Goal: Find specific page/section: Find specific page/section

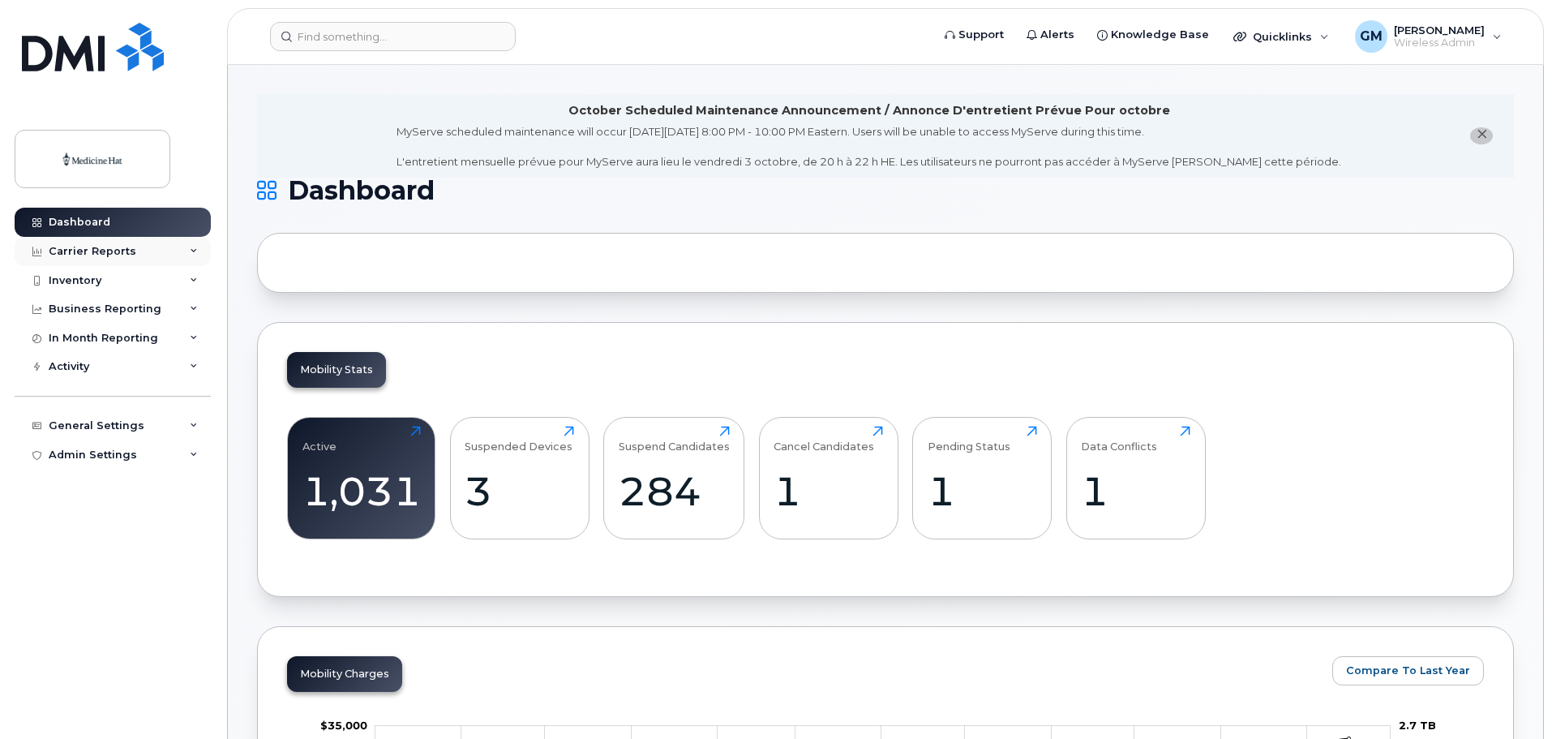
click at [108, 242] on div "Carrier Reports" at bounding box center [113, 251] width 196 height 29
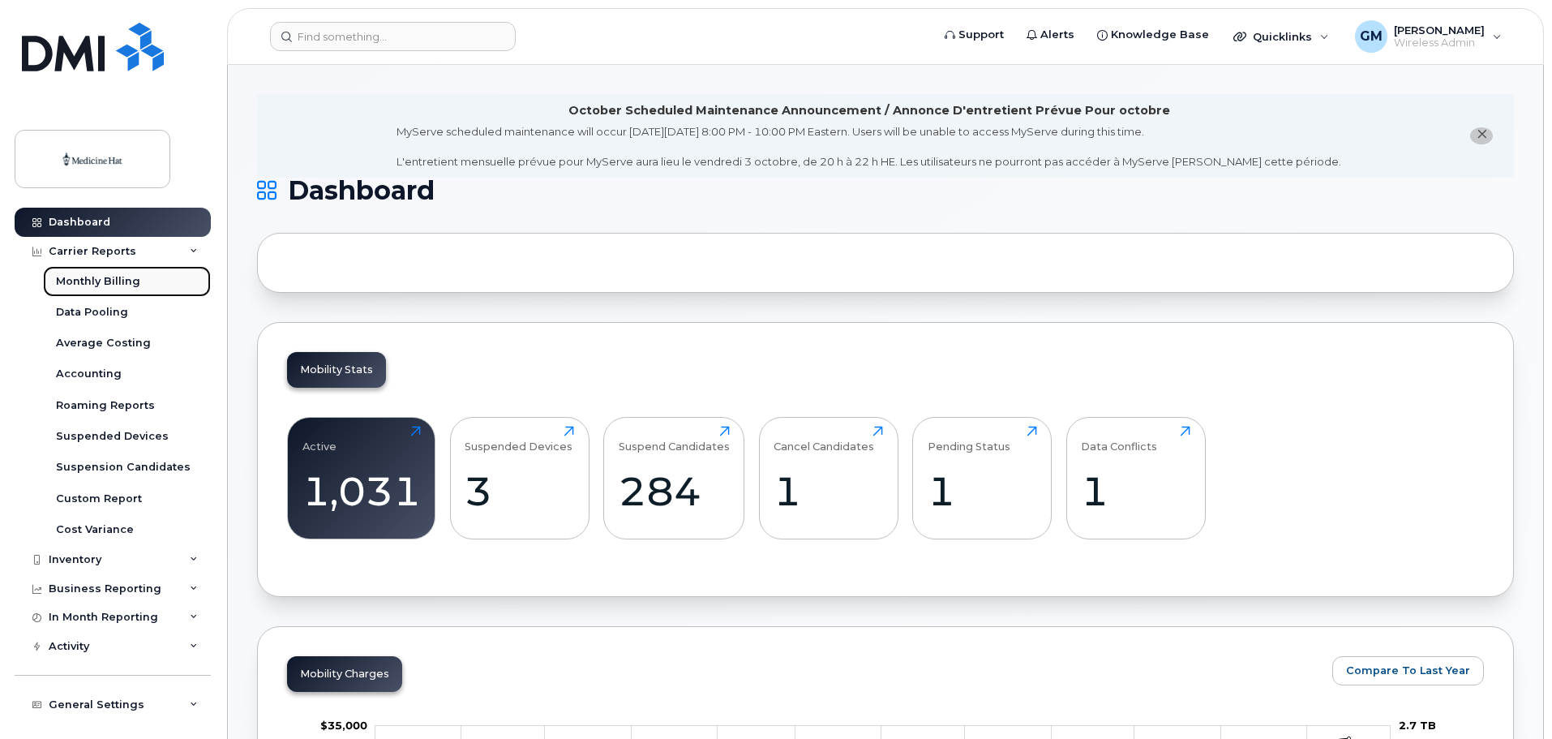
click at [101, 274] on div "Monthly Billing" at bounding box center [98, 281] width 84 height 15
click at [114, 282] on div "Monthly Billing" at bounding box center [98, 281] width 84 height 15
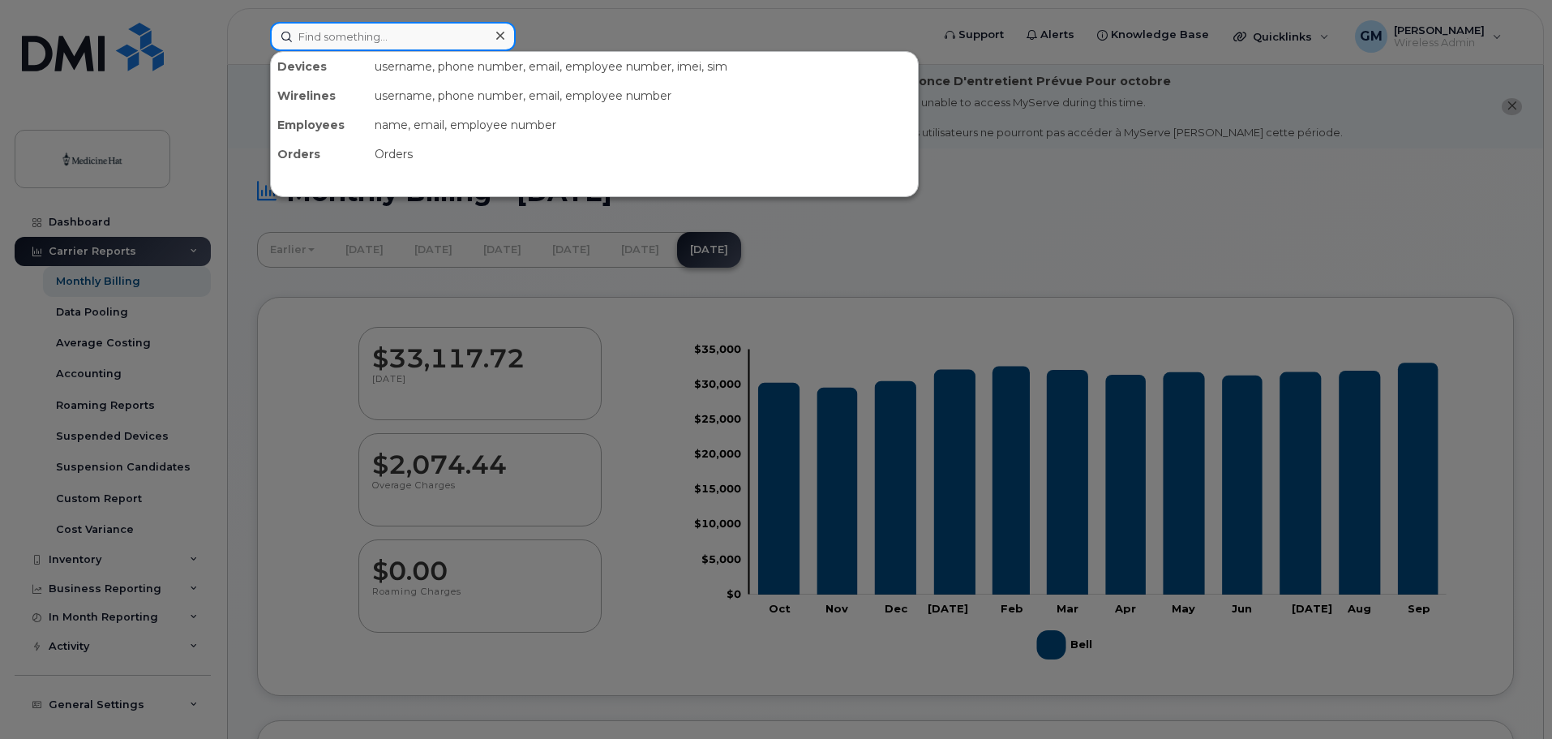
click at [411, 38] on input at bounding box center [393, 36] width 246 height 29
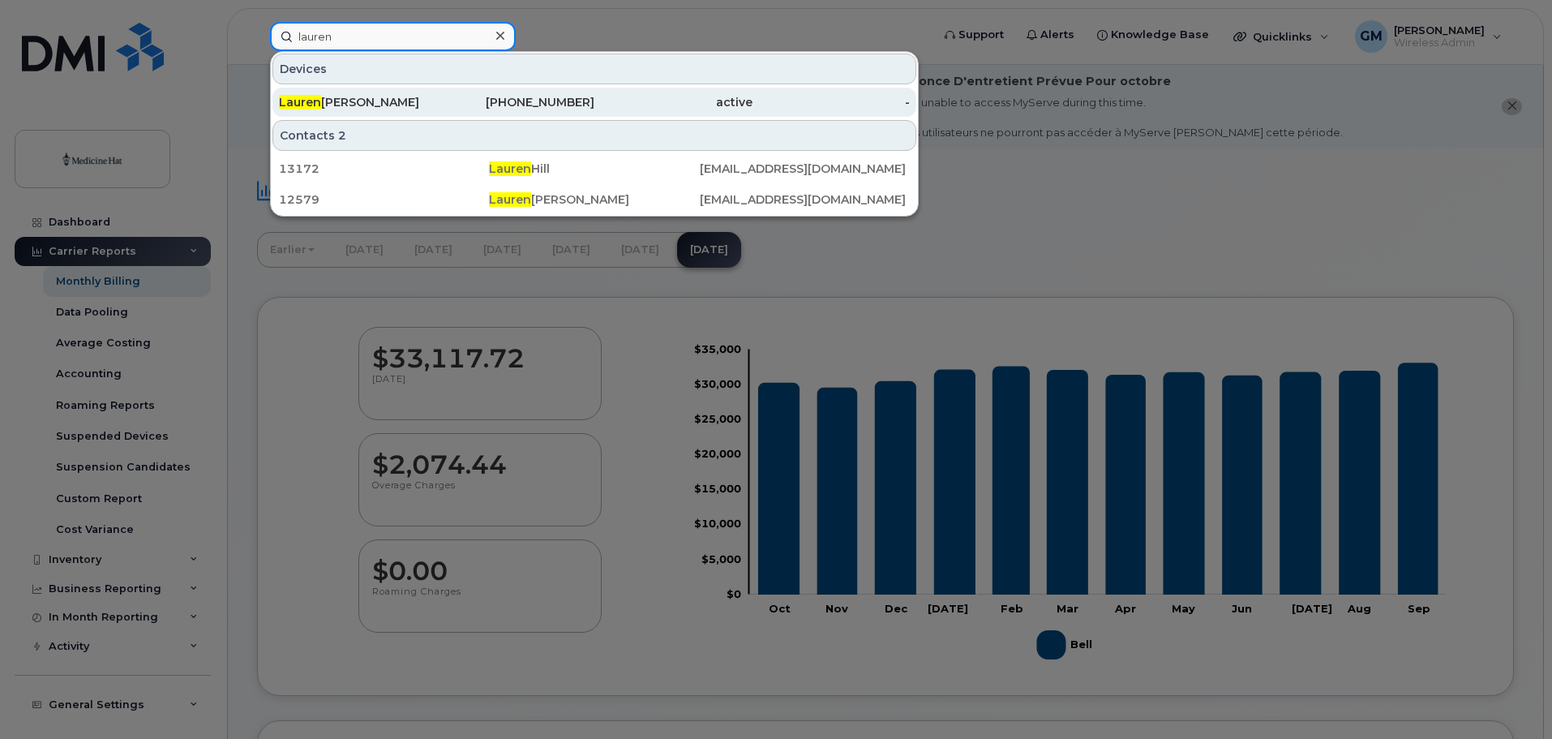
type input "lauren"
click at [354, 105] on div "[PERSON_NAME]" at bounding box center [358, 102] width 158 height 16
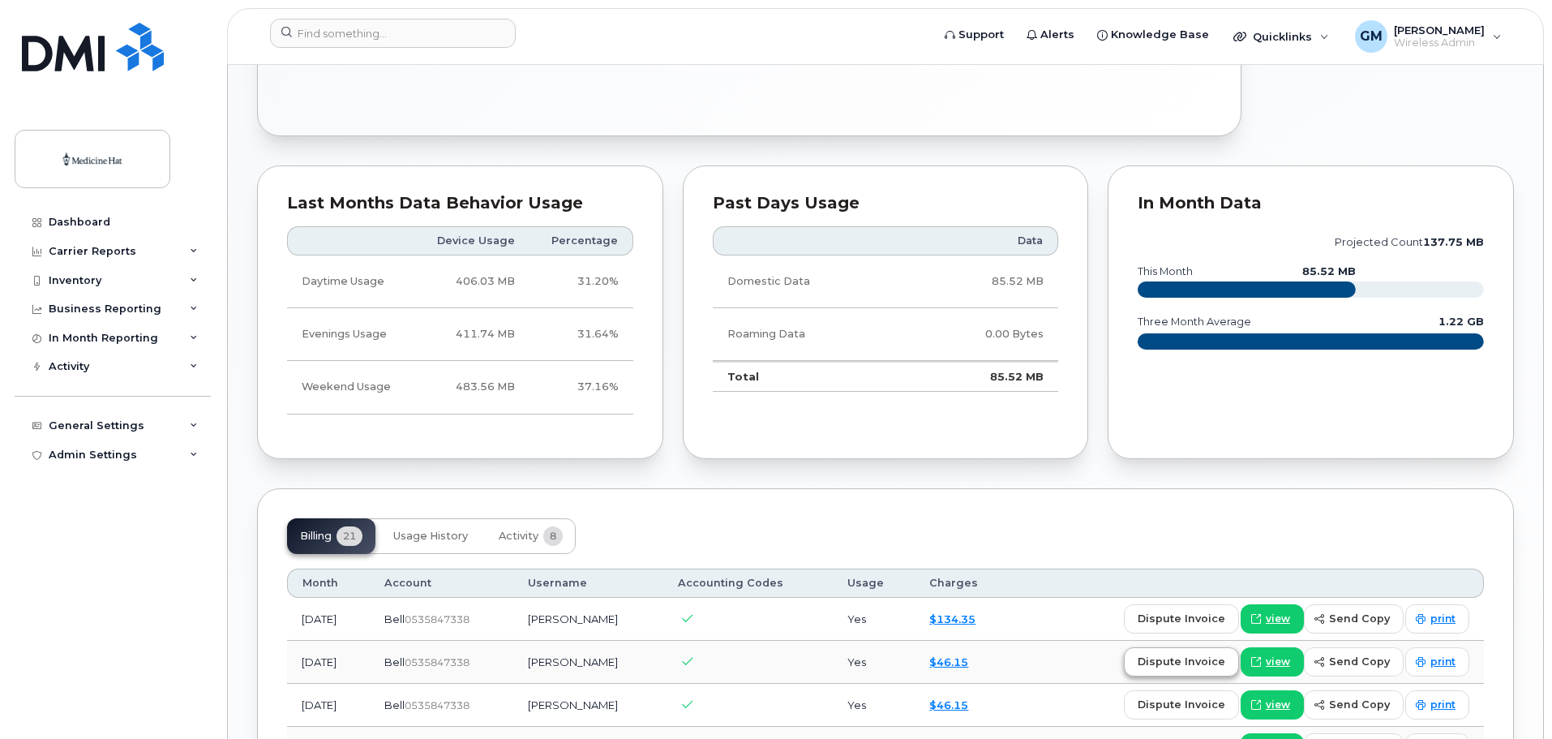
scroll to position [1135, 0]
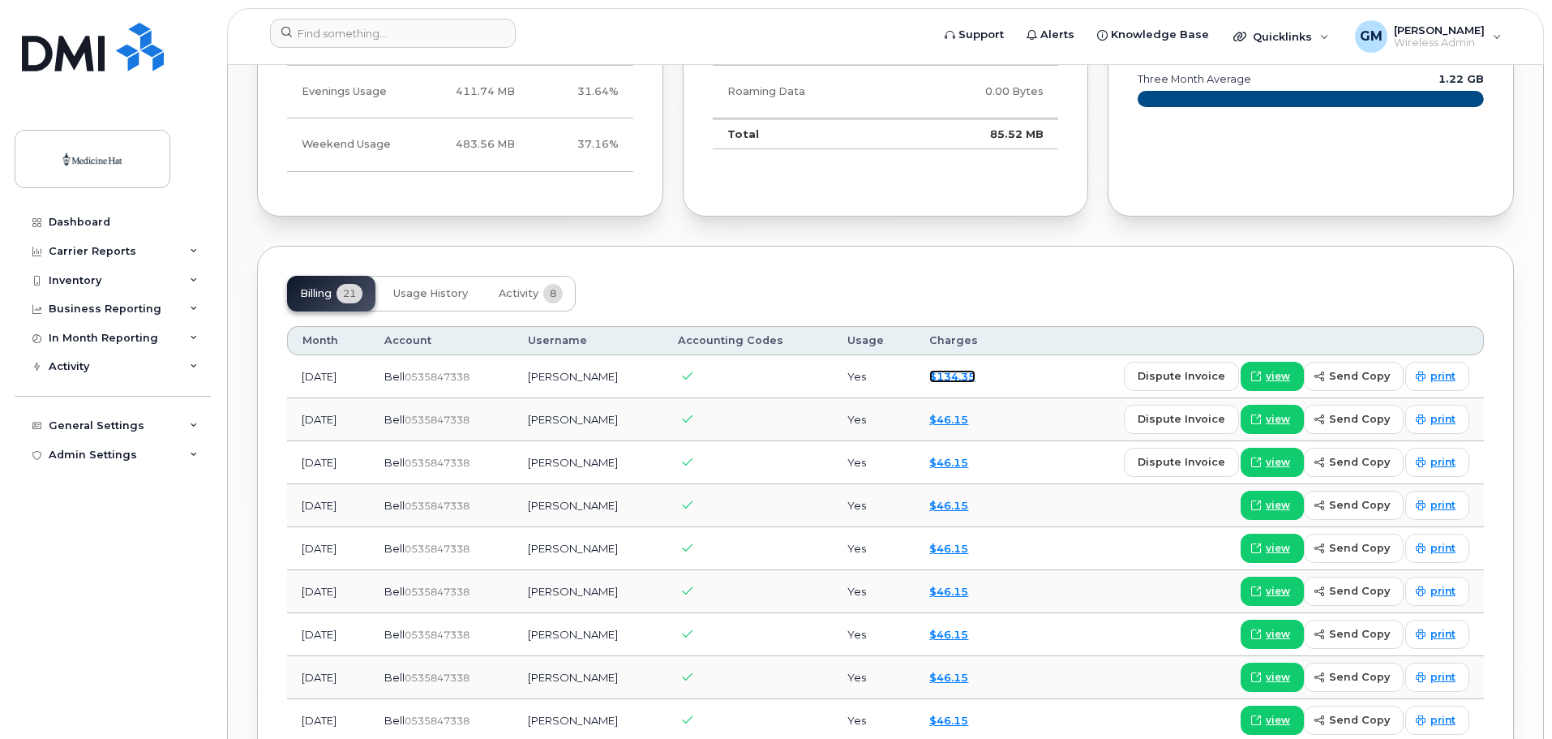
click at [965, 374] on link "$134.35" at bounding box center [952, 376] width 46 height 13
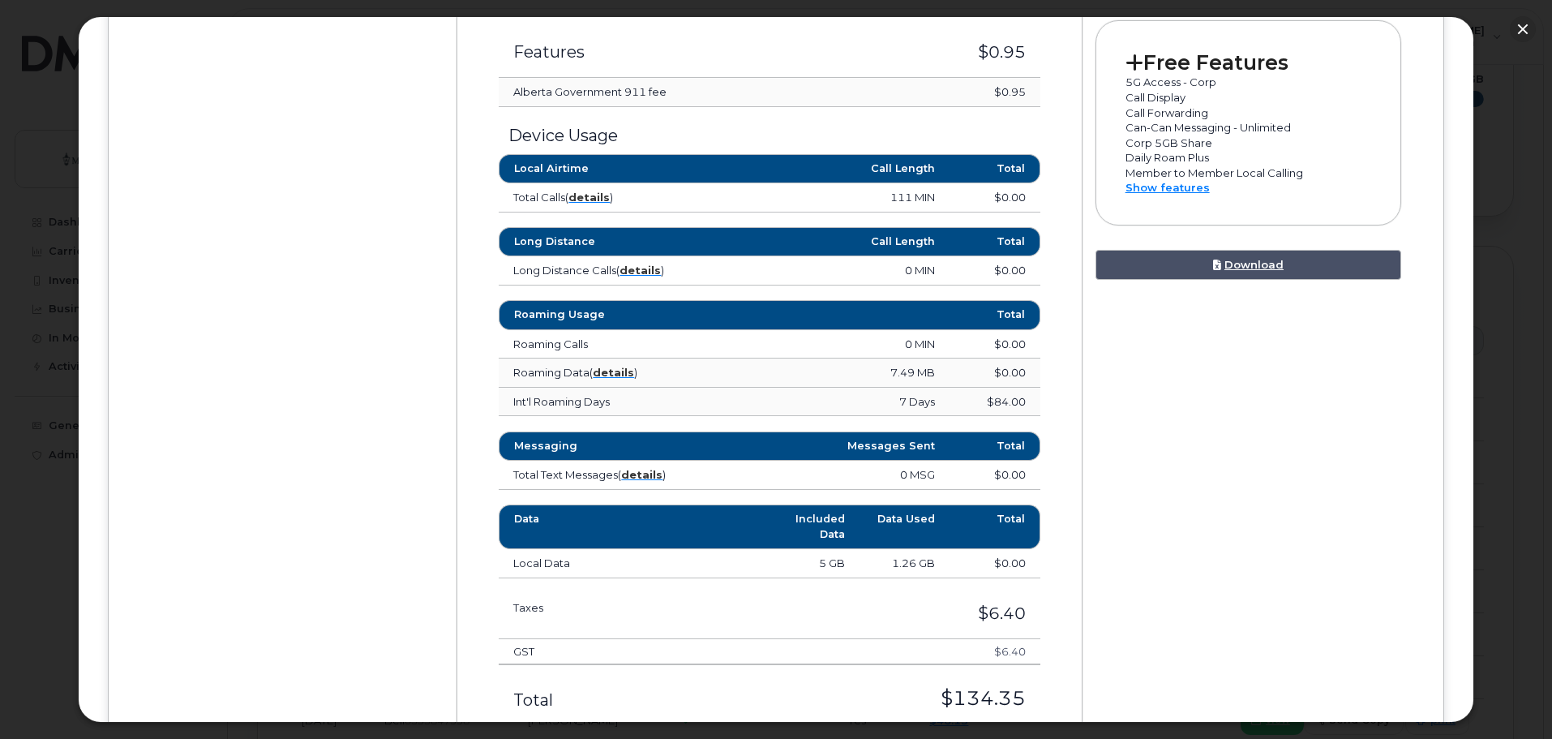
scroll to position [811, 0]
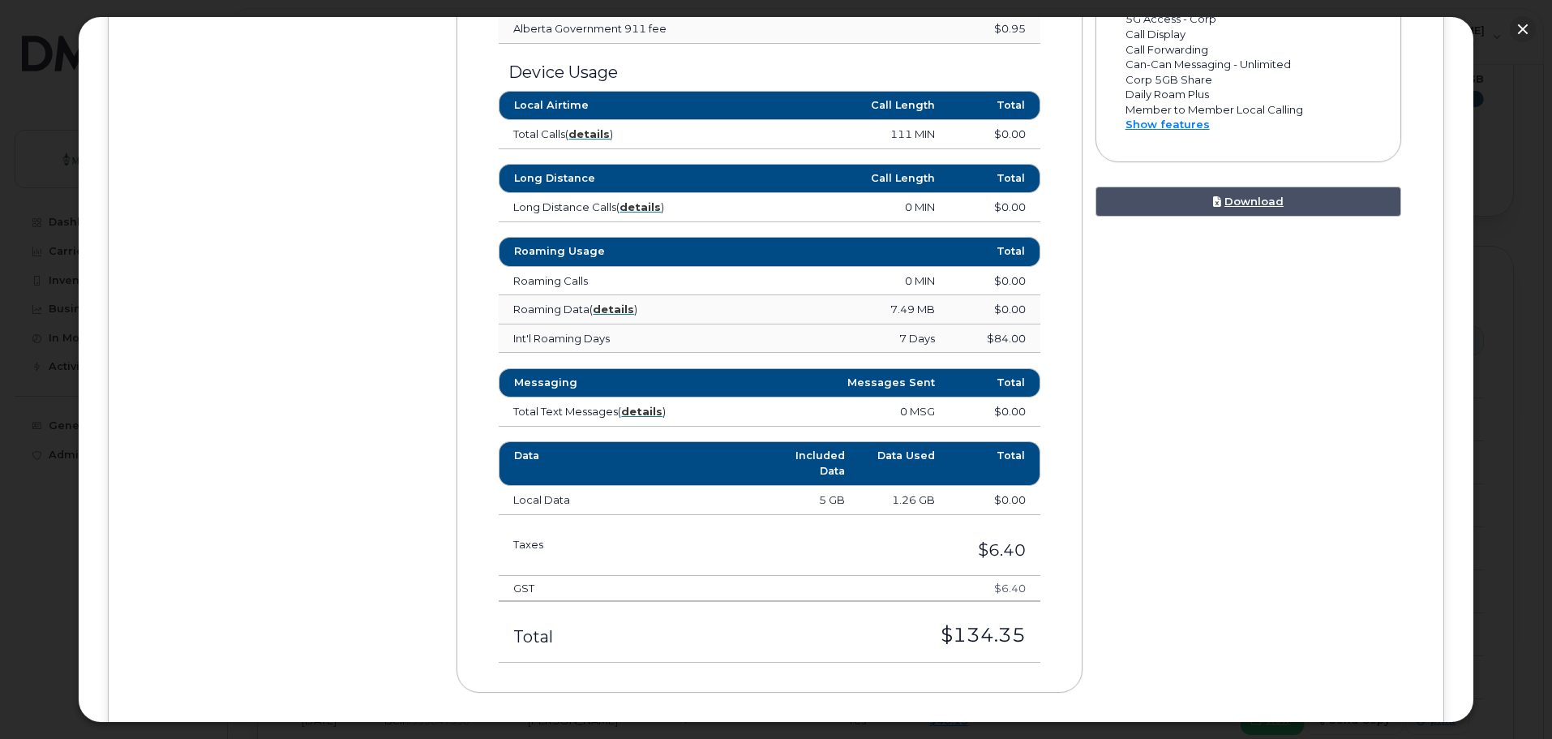
drag, startPoint x: 1196, startPoint y: 438, endPoint x: 1508, endPoint y: 259, distance: 359.5
click at [1196, 437] on div "Device Details Lauren Thomas 403 581 8942 Bell, iPhone 12 Medicine Hat $134.35 …" at bounding box center [776, 87] width 1277 height 1260
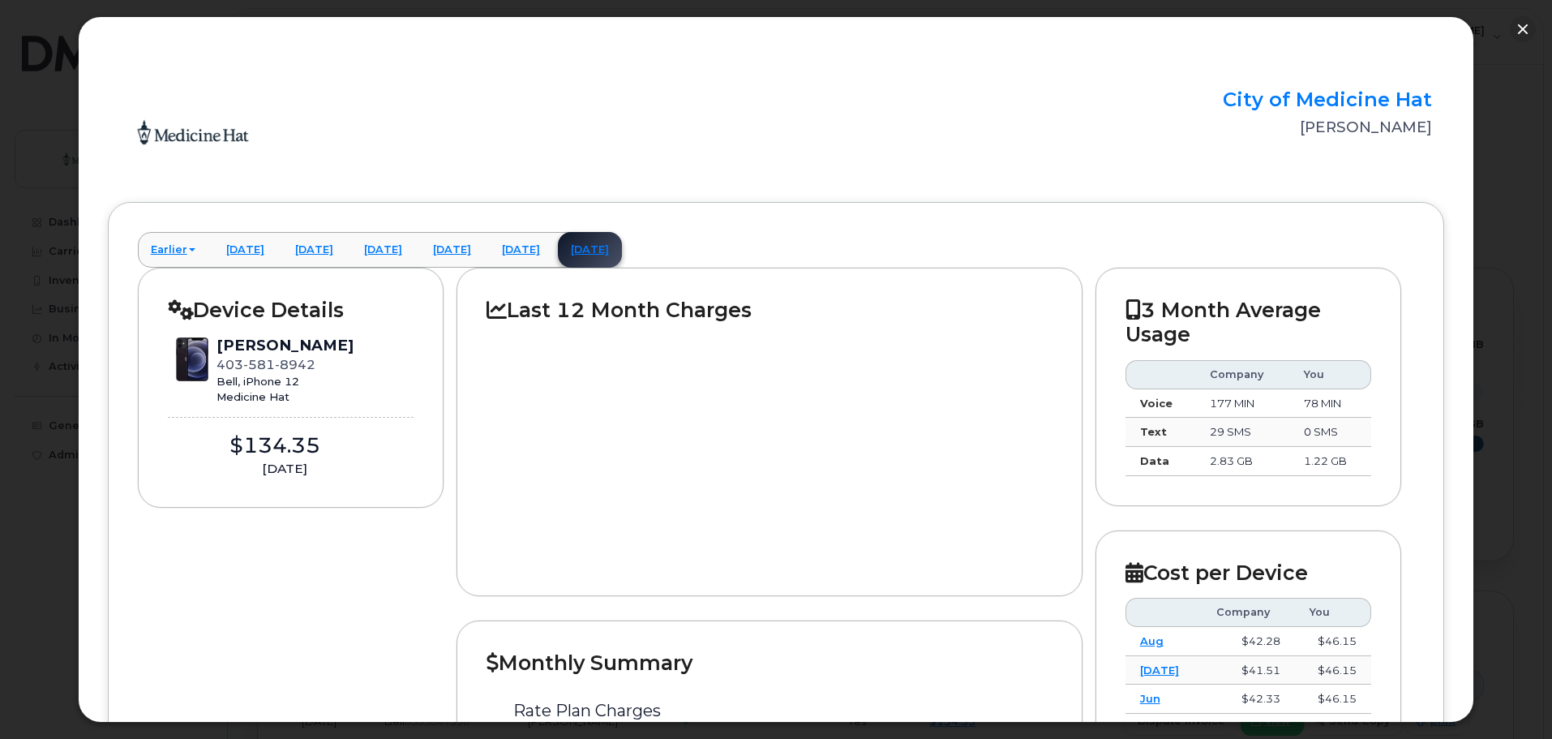
scroll to position [568, 0]
click at [1519, 30] on button "button" at bounding box center [1523, 29] width 26 height 26
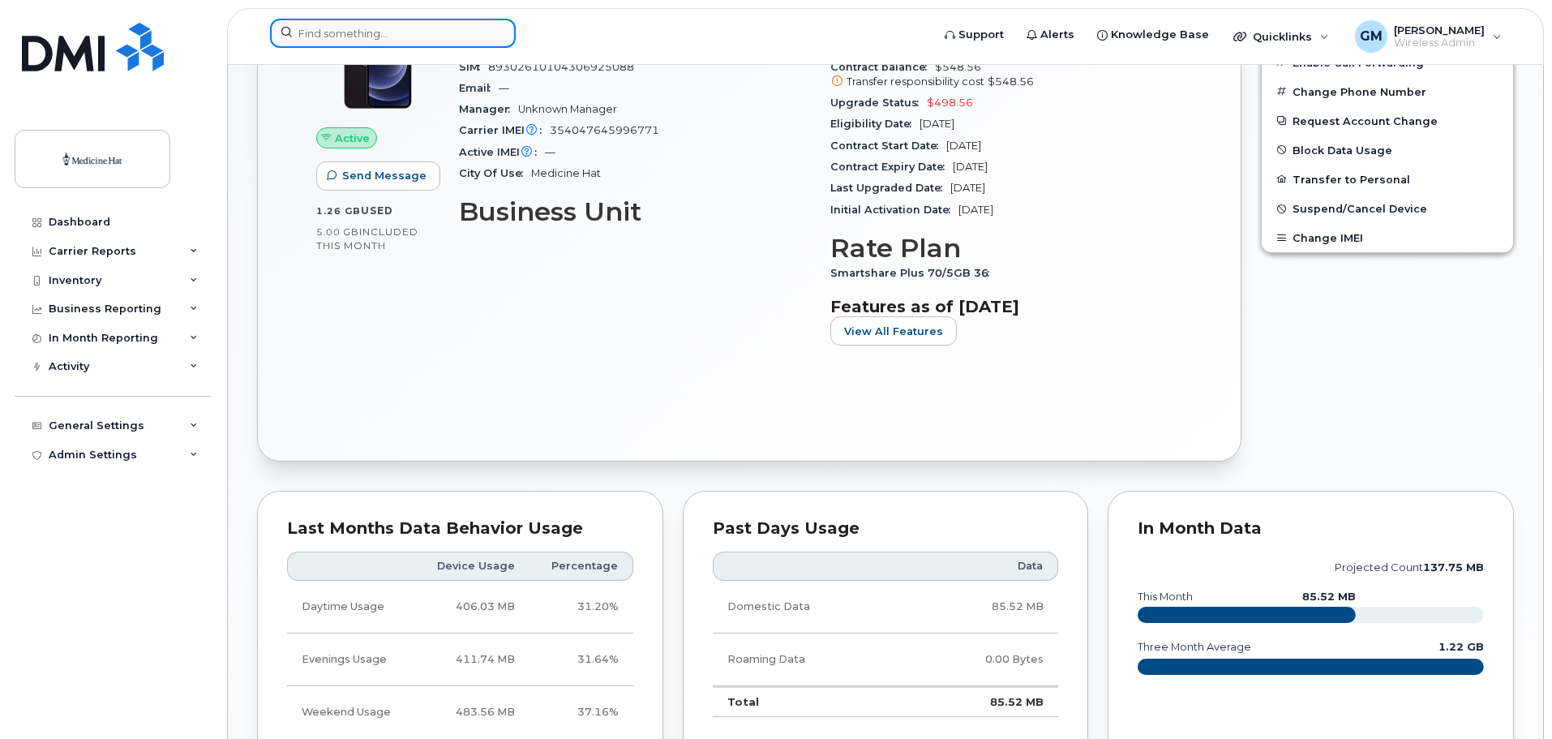
click at [398, 36] on input at bounding box center [393, 33] width 246 height 29
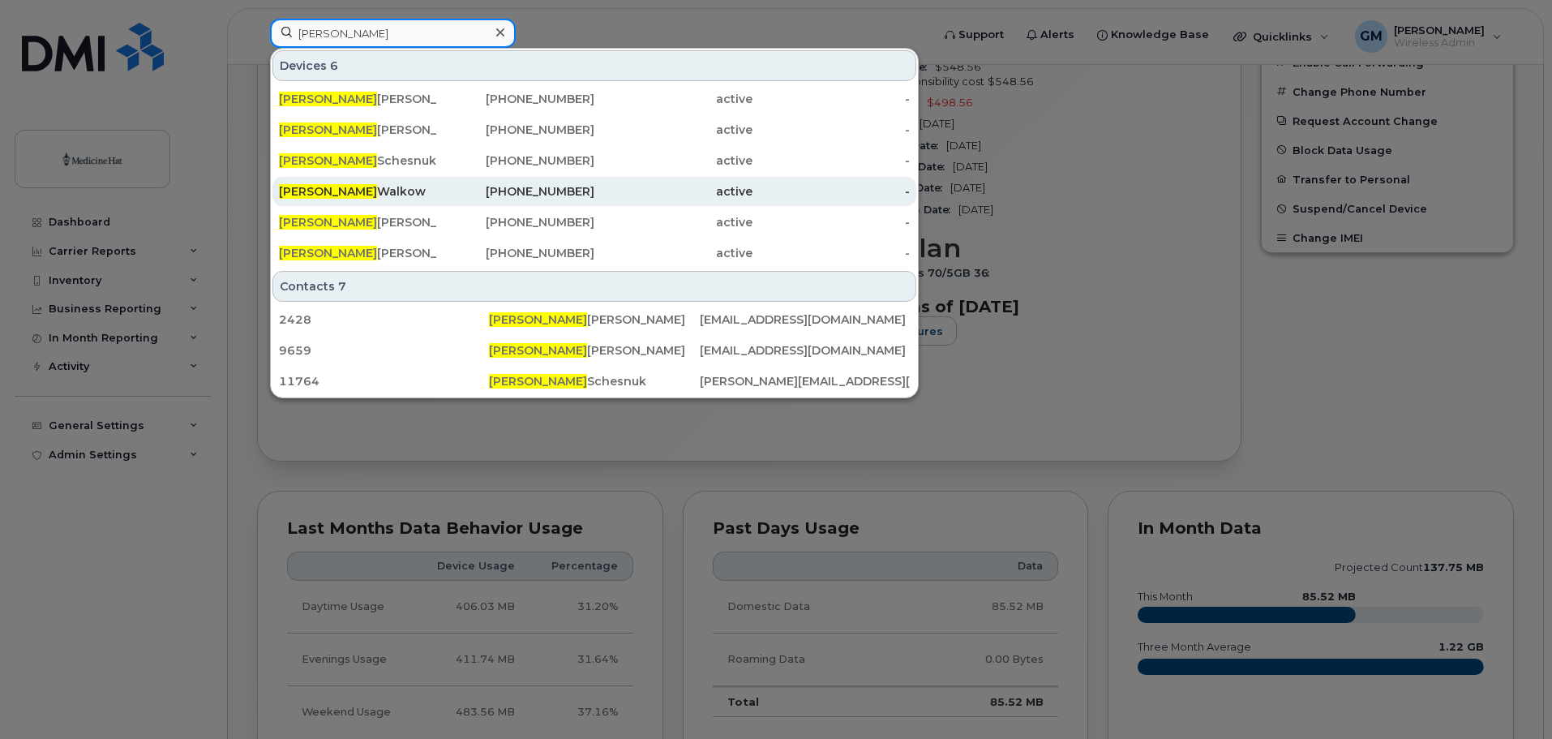
type input "derek"
click at [336, 191] on div "Derek Walkow" at bounding box center [358, 191] width 158 height 16
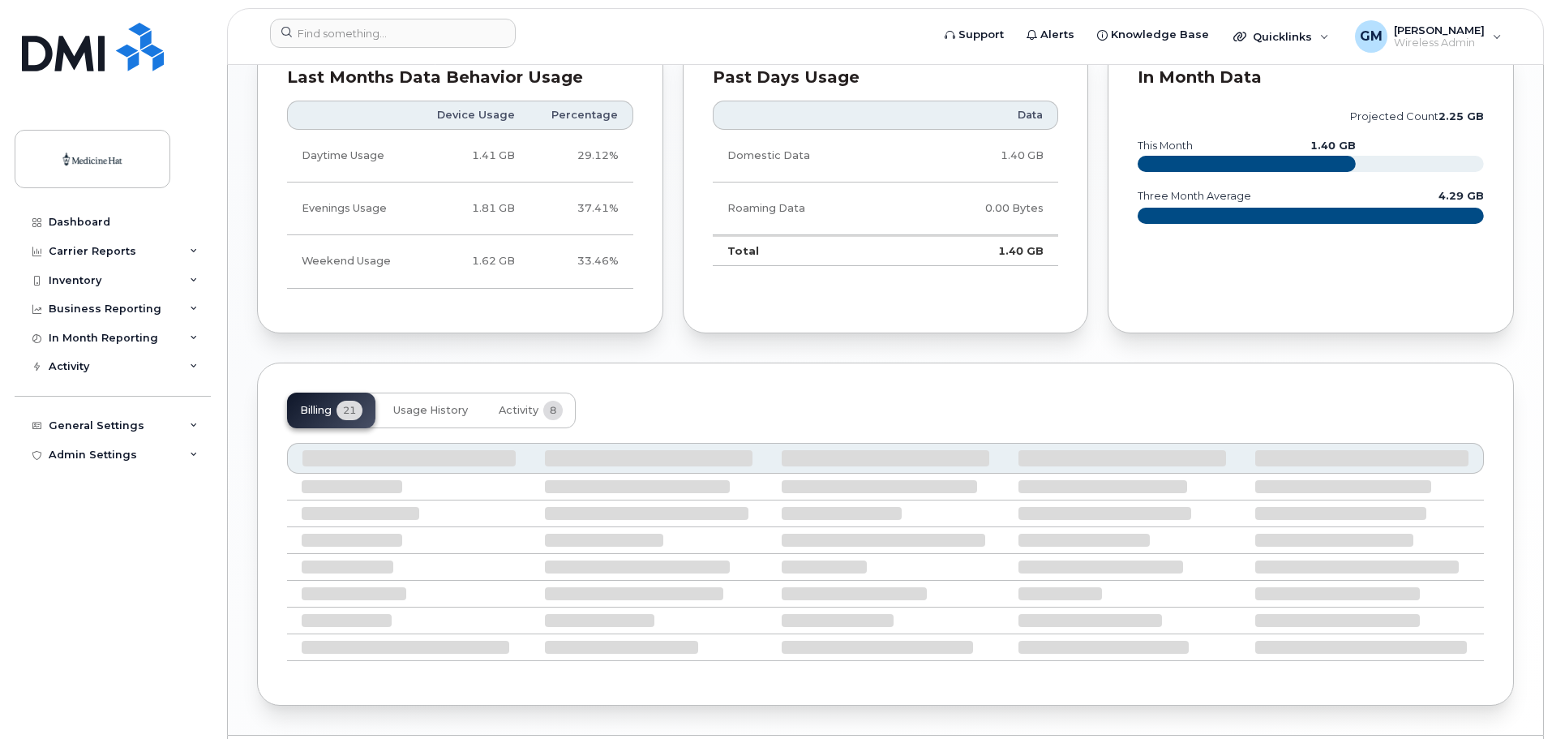
scroll to position [1066, 0]
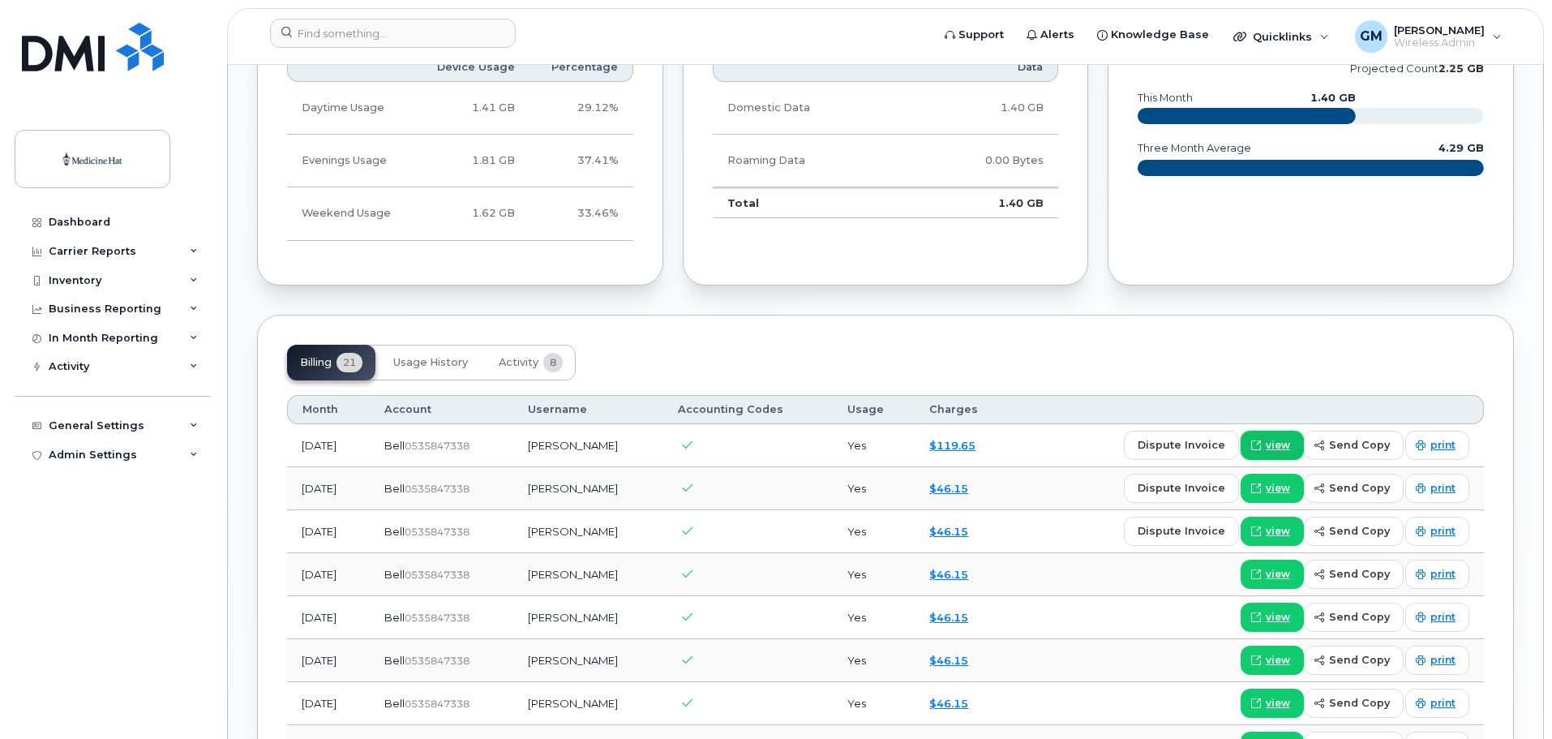
click at [1285, 443] on span "view" at bounding box center [1278, 445] width 24 height 15
click at [402, 31] on input at bounding box center [393, 33] width 246 height 29
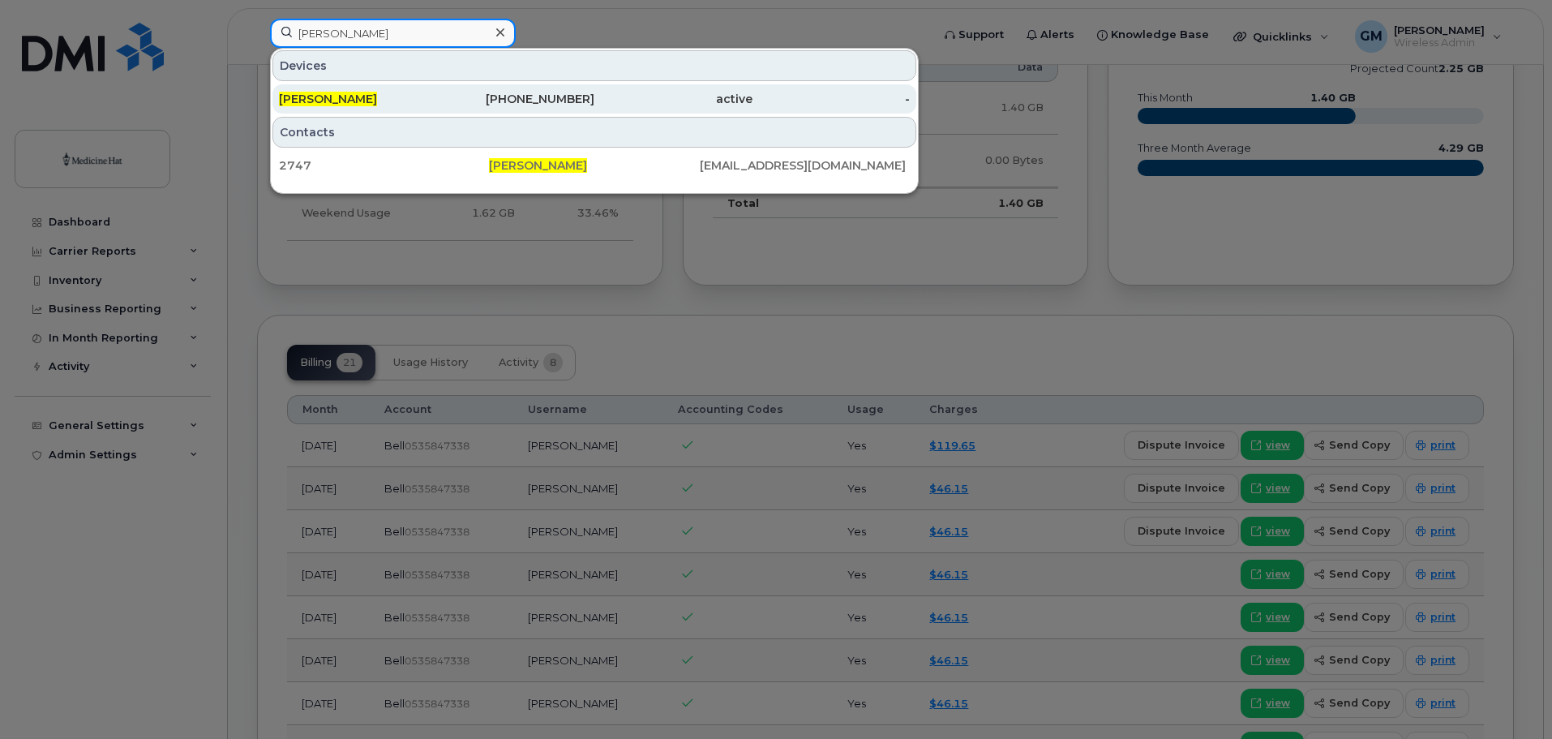
type input "jeff davies"
click at [328, 95] on span "Jeff Davies" at bounding box center [328, 99] width 98 height 15
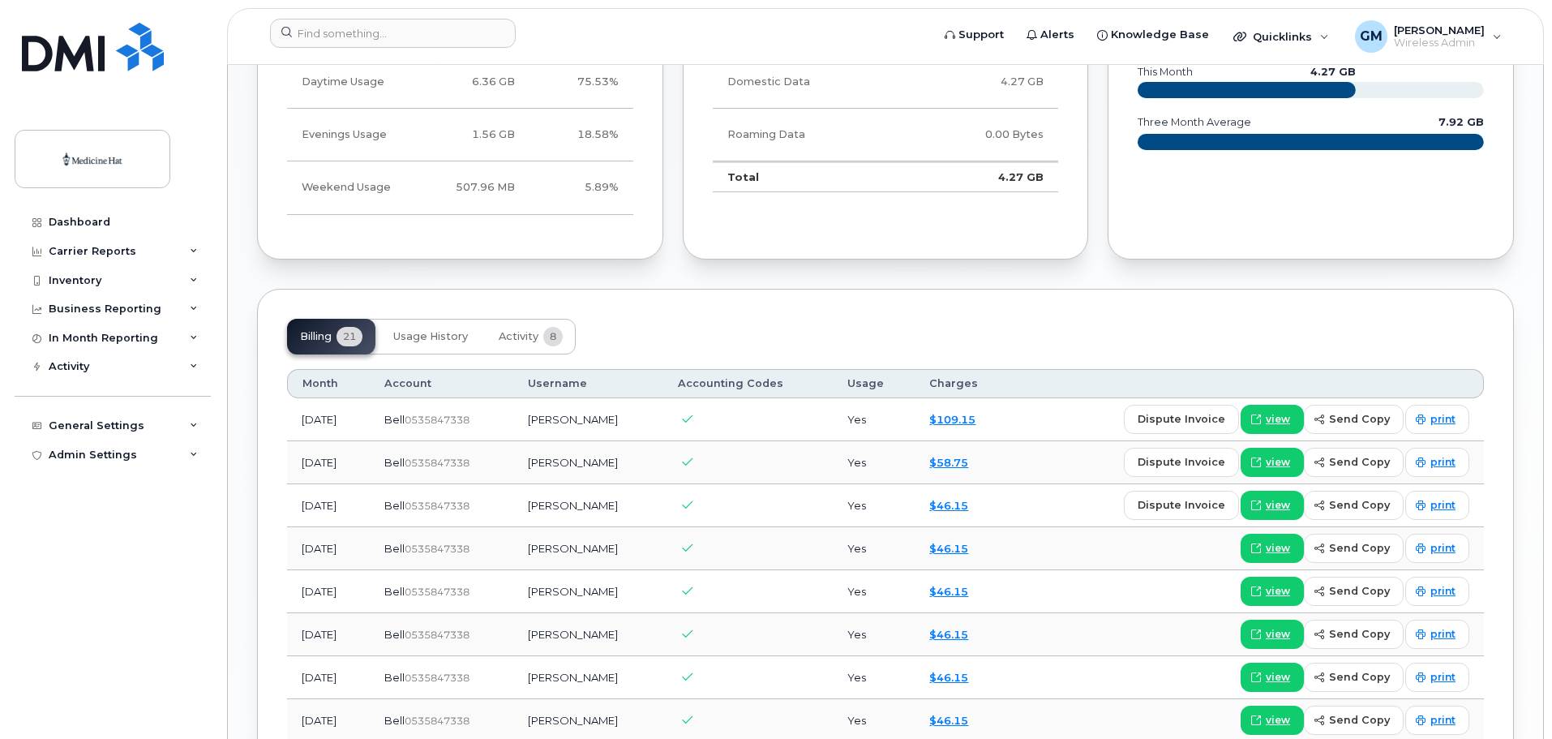
scroll to position [1066, 0]
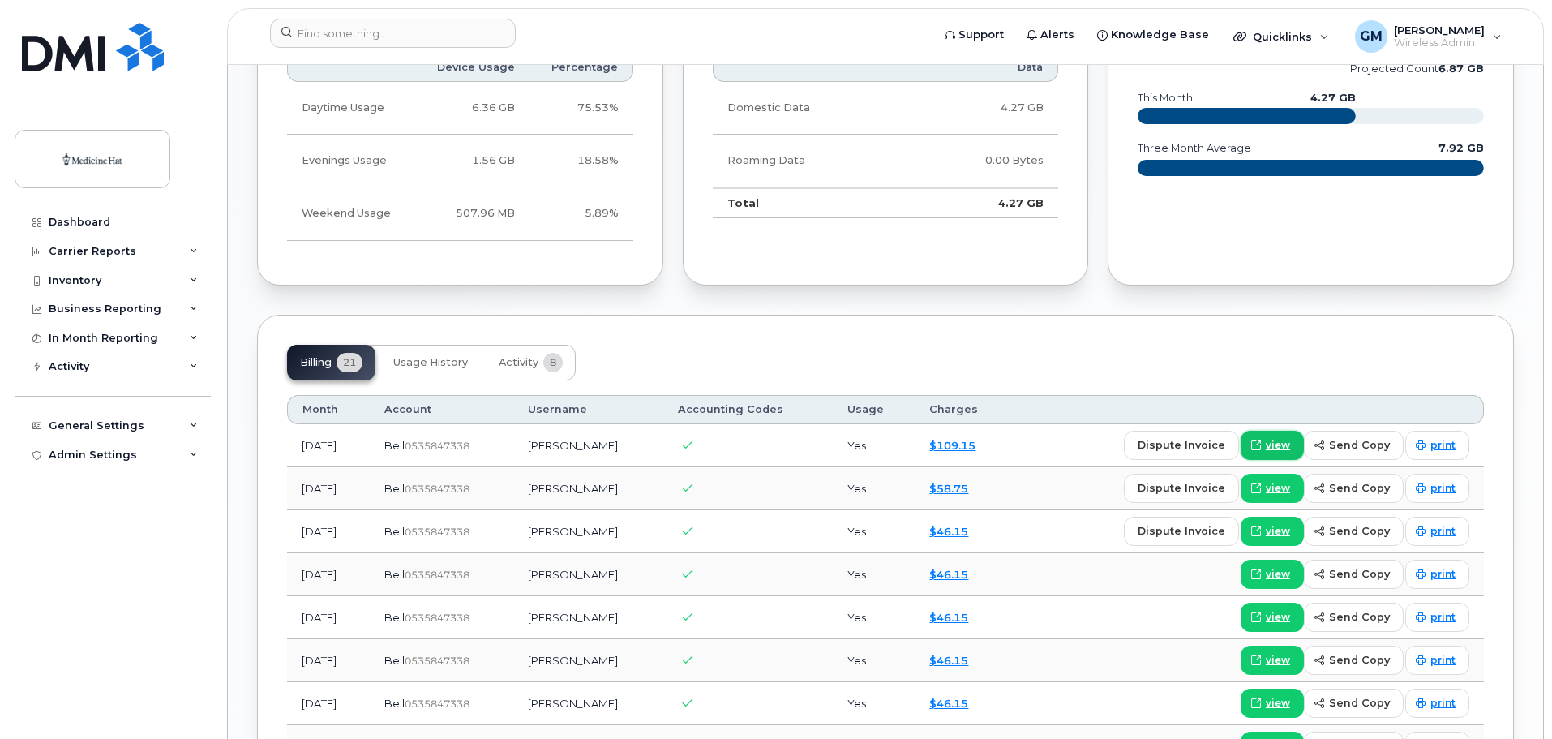
click at [1283, 439] on span "view" at bounding box center [1278, 445] width 24 height 15
click at [336, 39] on input at bounding box center [393, 33] width 246 height 29
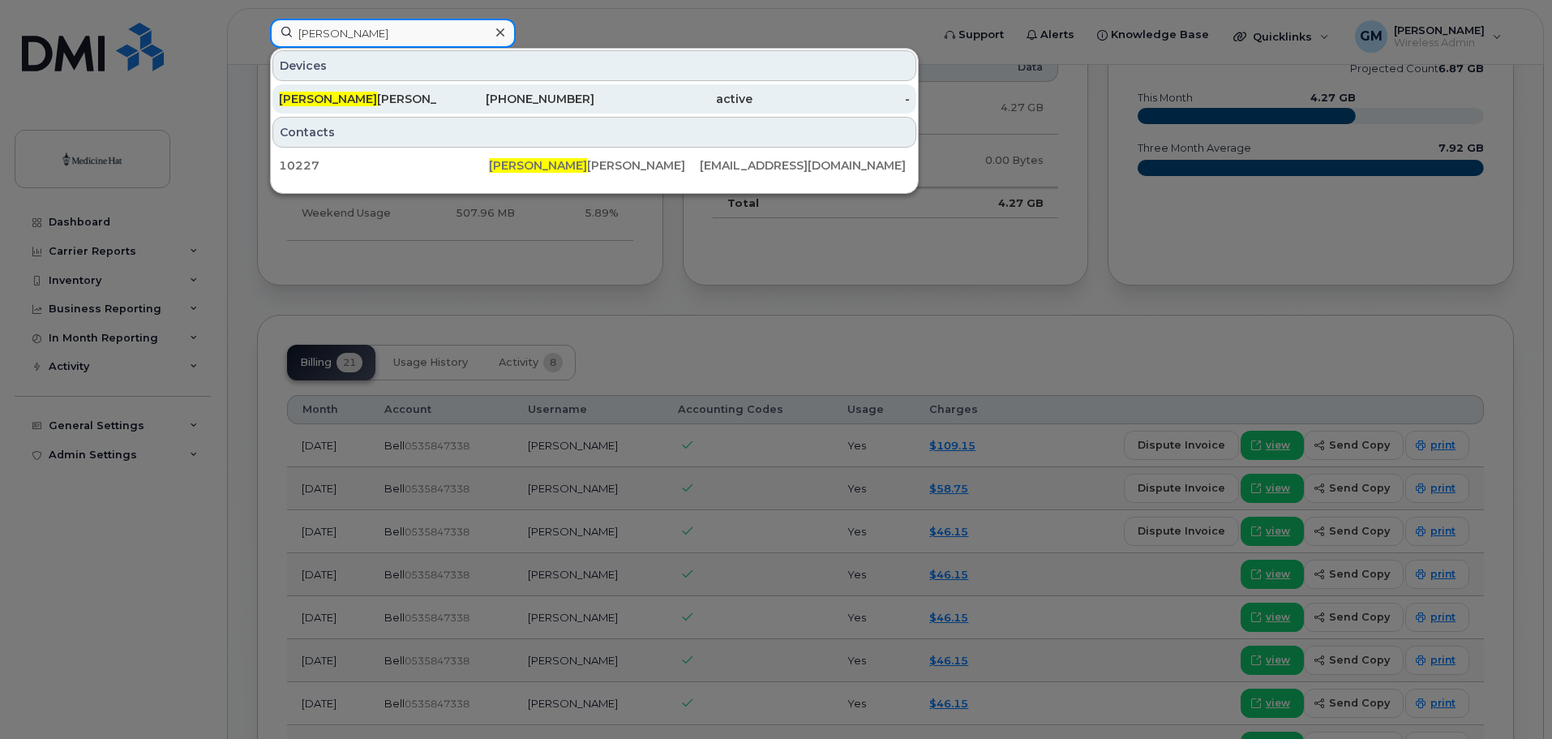
type input "darlene"
click at [347, 103] on div "Darlene Cartwright" at bounding box center [358, 99] width 158 height 16
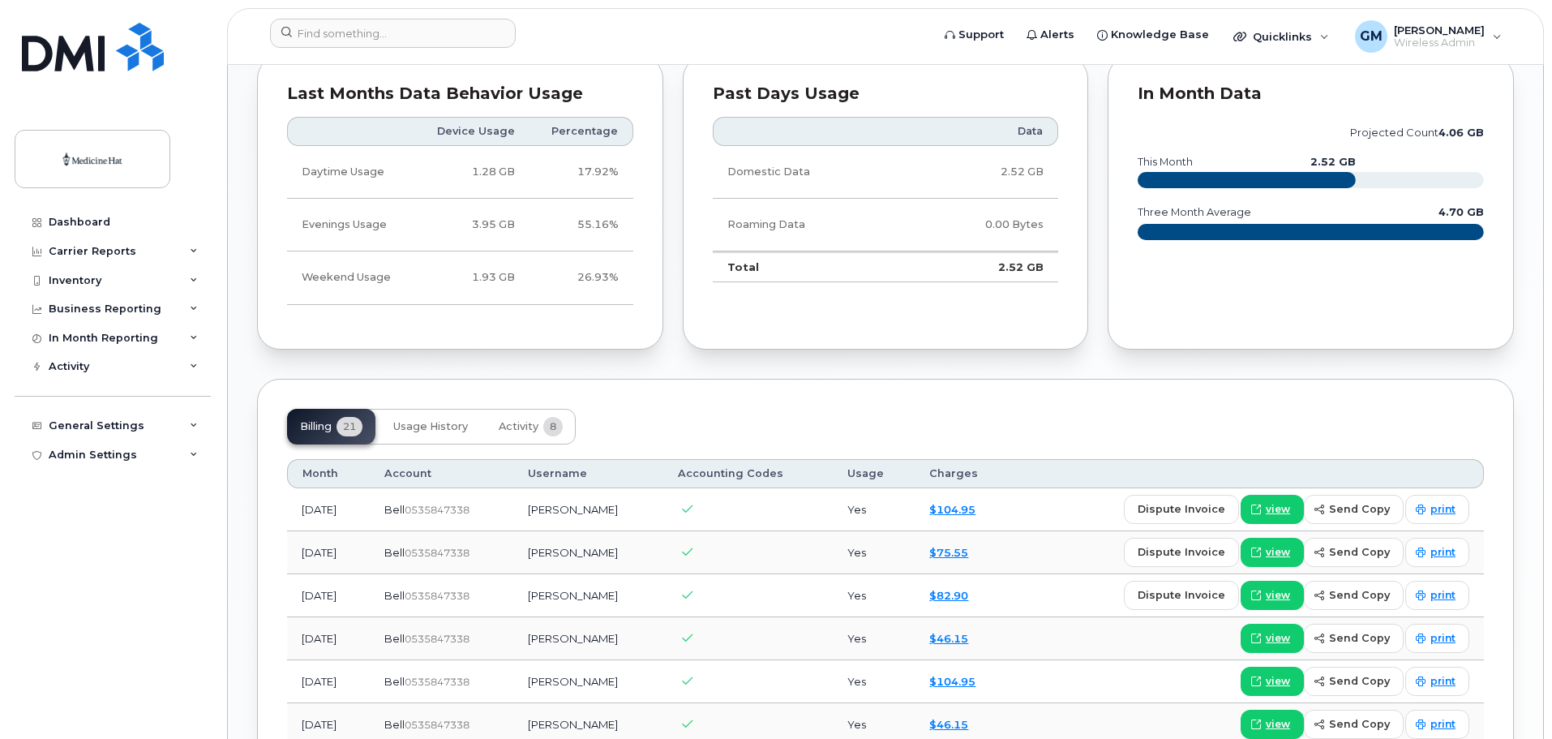
scroll to position [1135, 0]
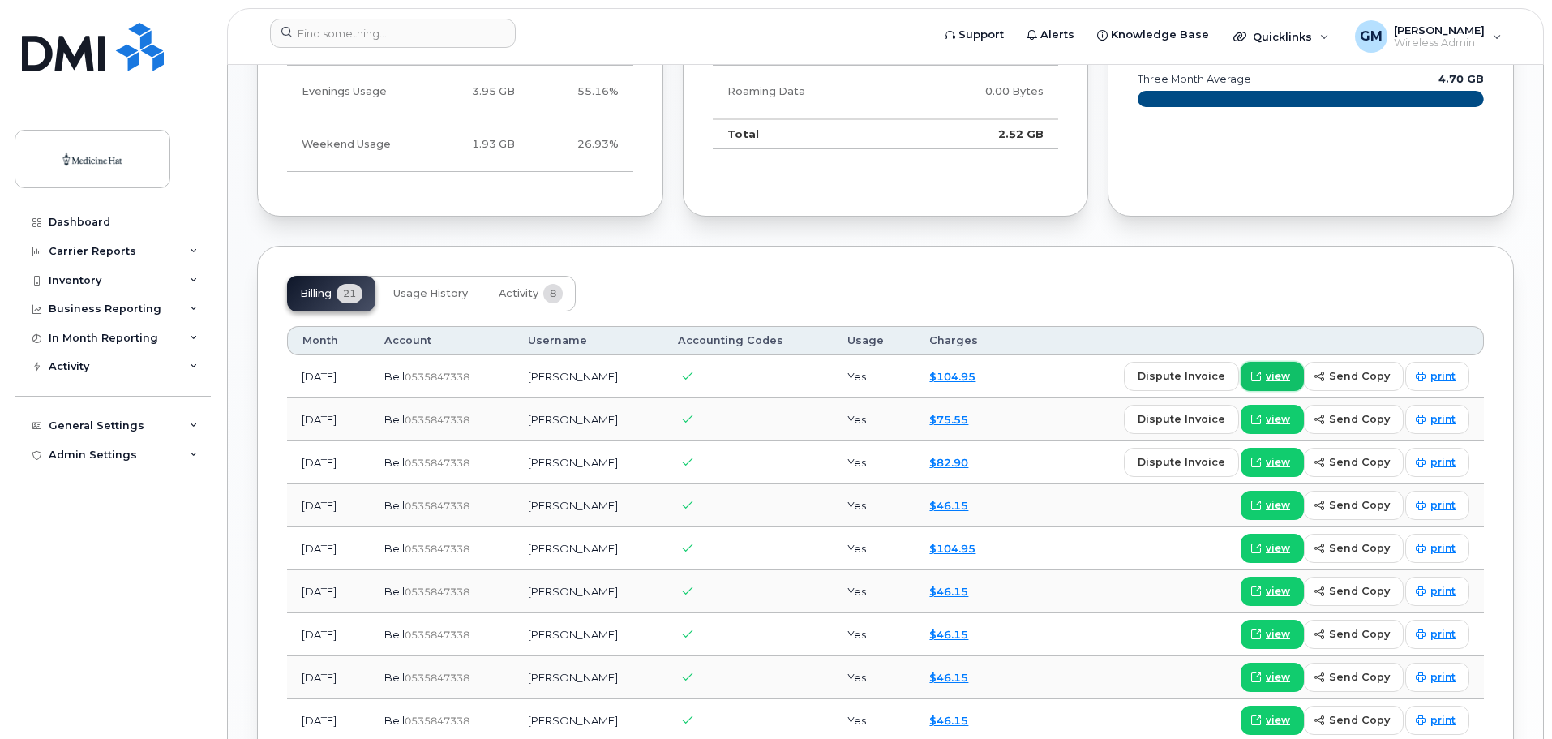
click at [1282, 373] on span "view" at bounding box center [1278, 376] width 24 height 15
click at [1439, 376] on span "print" at bounding box center [1442, 376] width 25 height 15
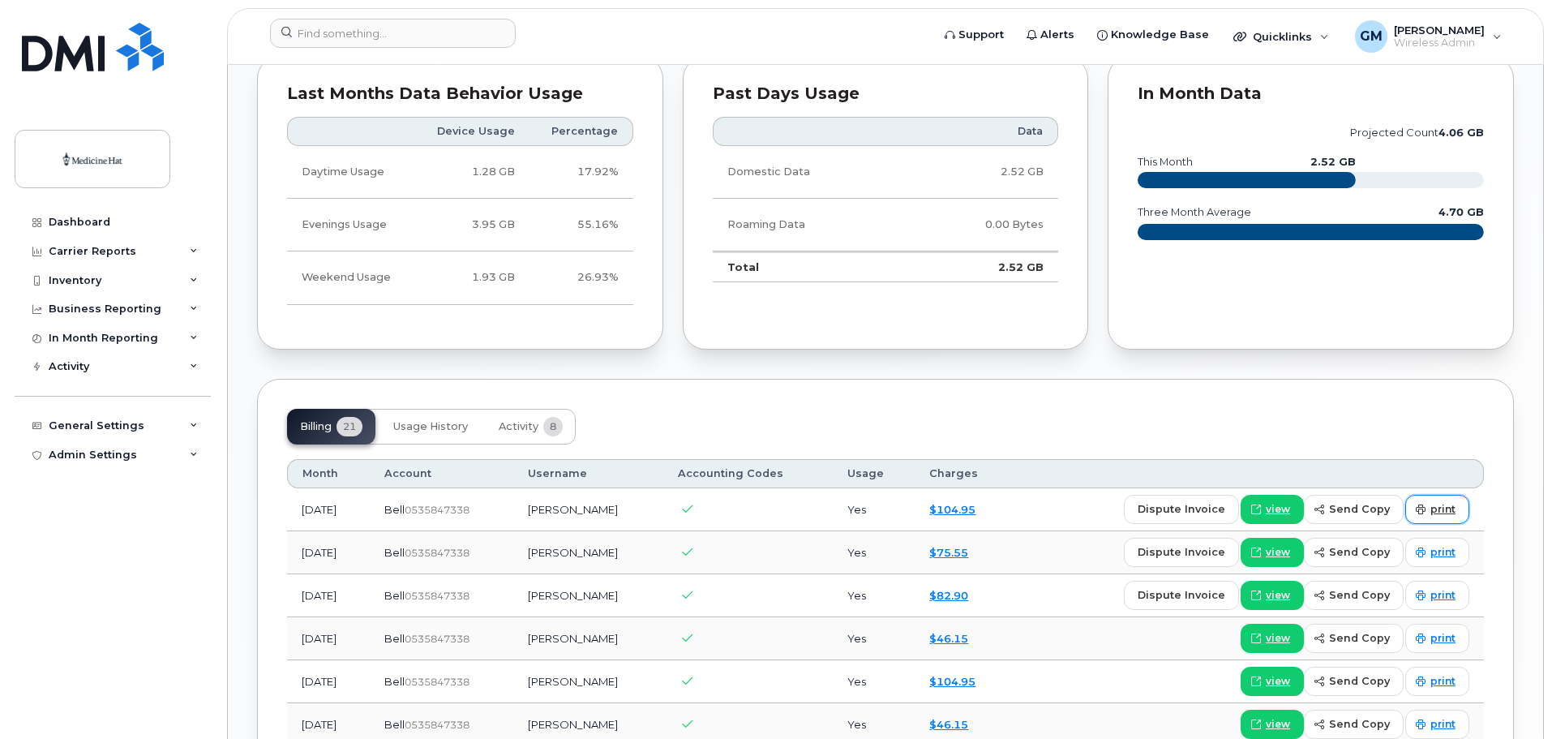
scroll to position [973, 0]
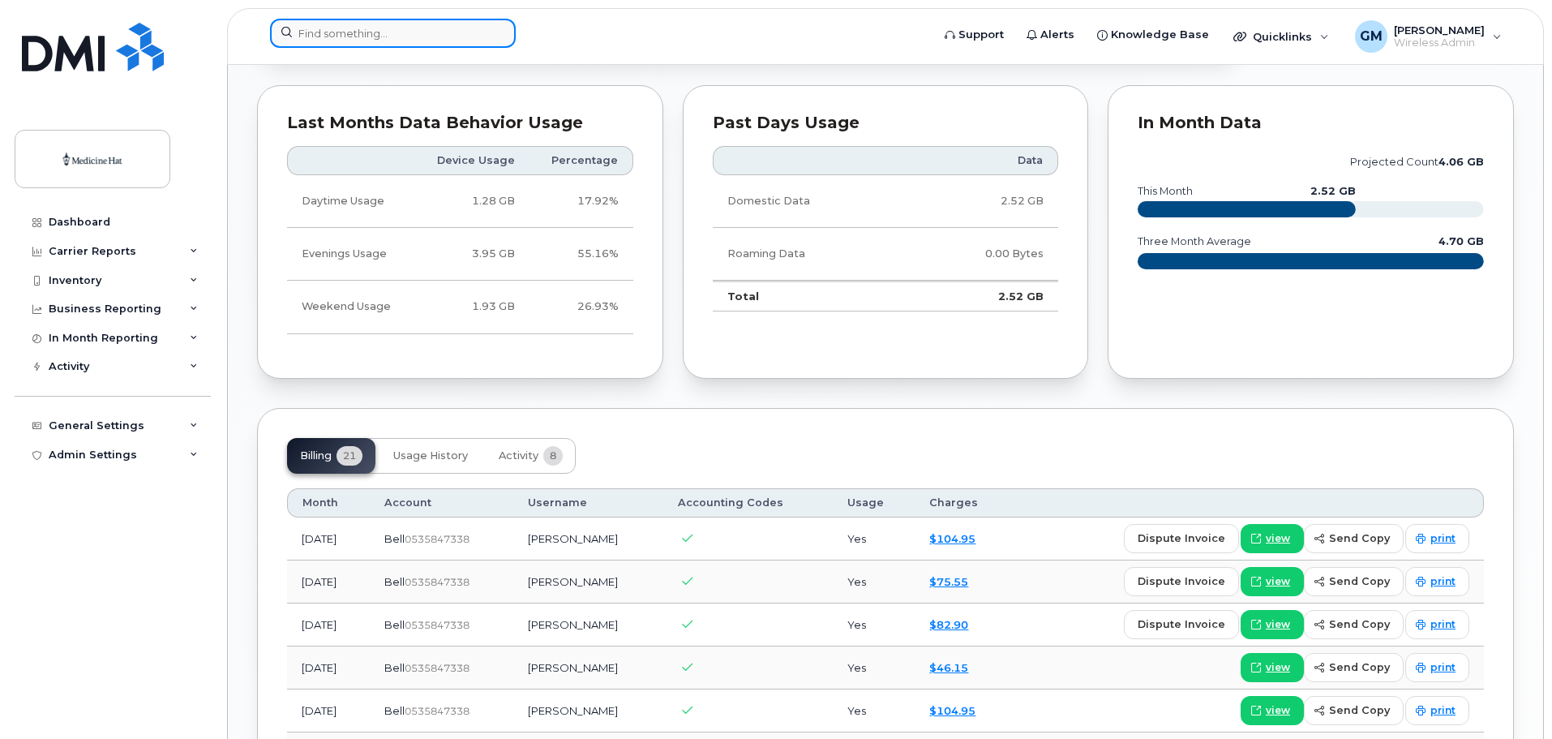
click at [341, 30] on input at bounding box center [393, 33] width 246 height 29
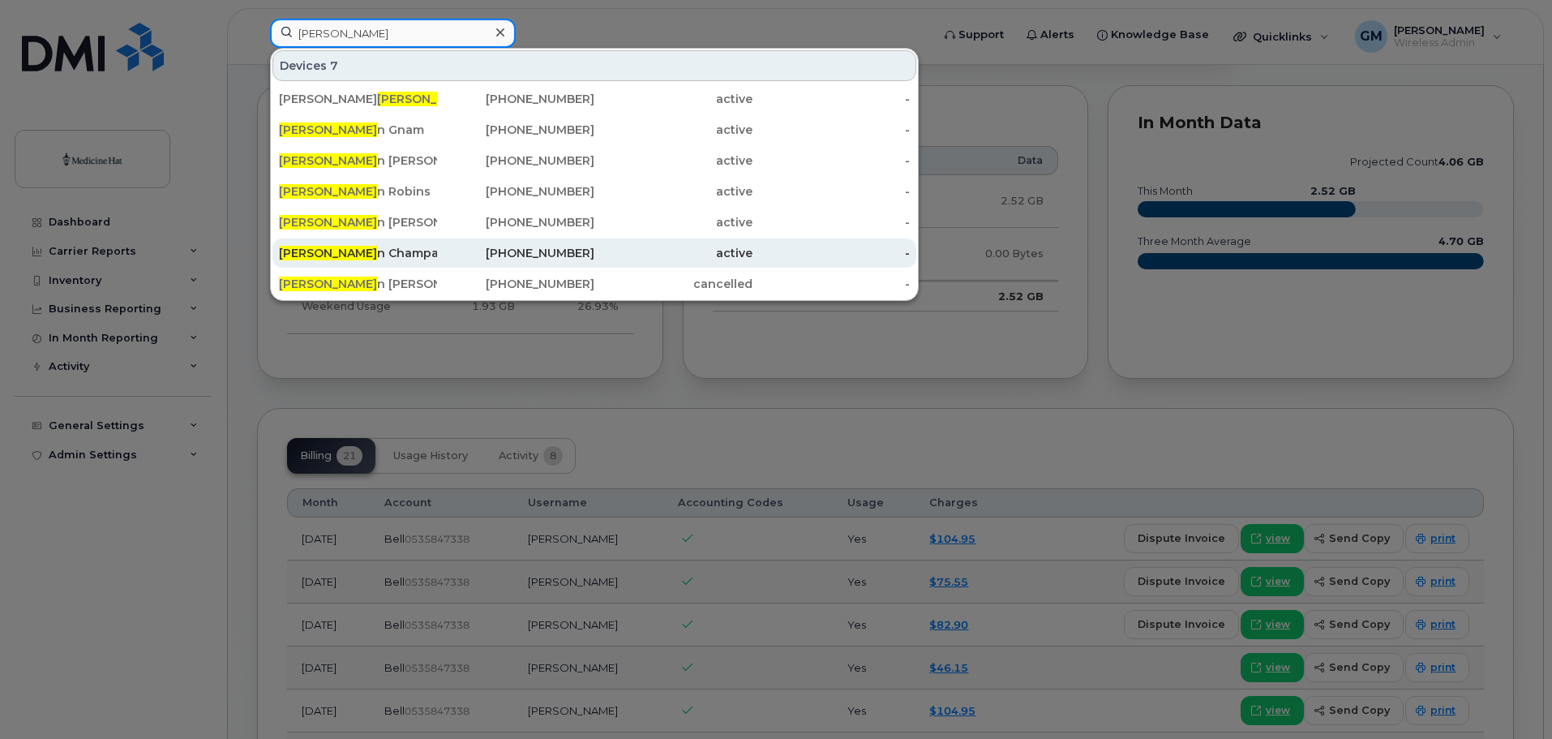
type input "shaw"
click at [345, 252] on div "Shaw n Champagne" at bounding box center [358, 253] width 158 height 16
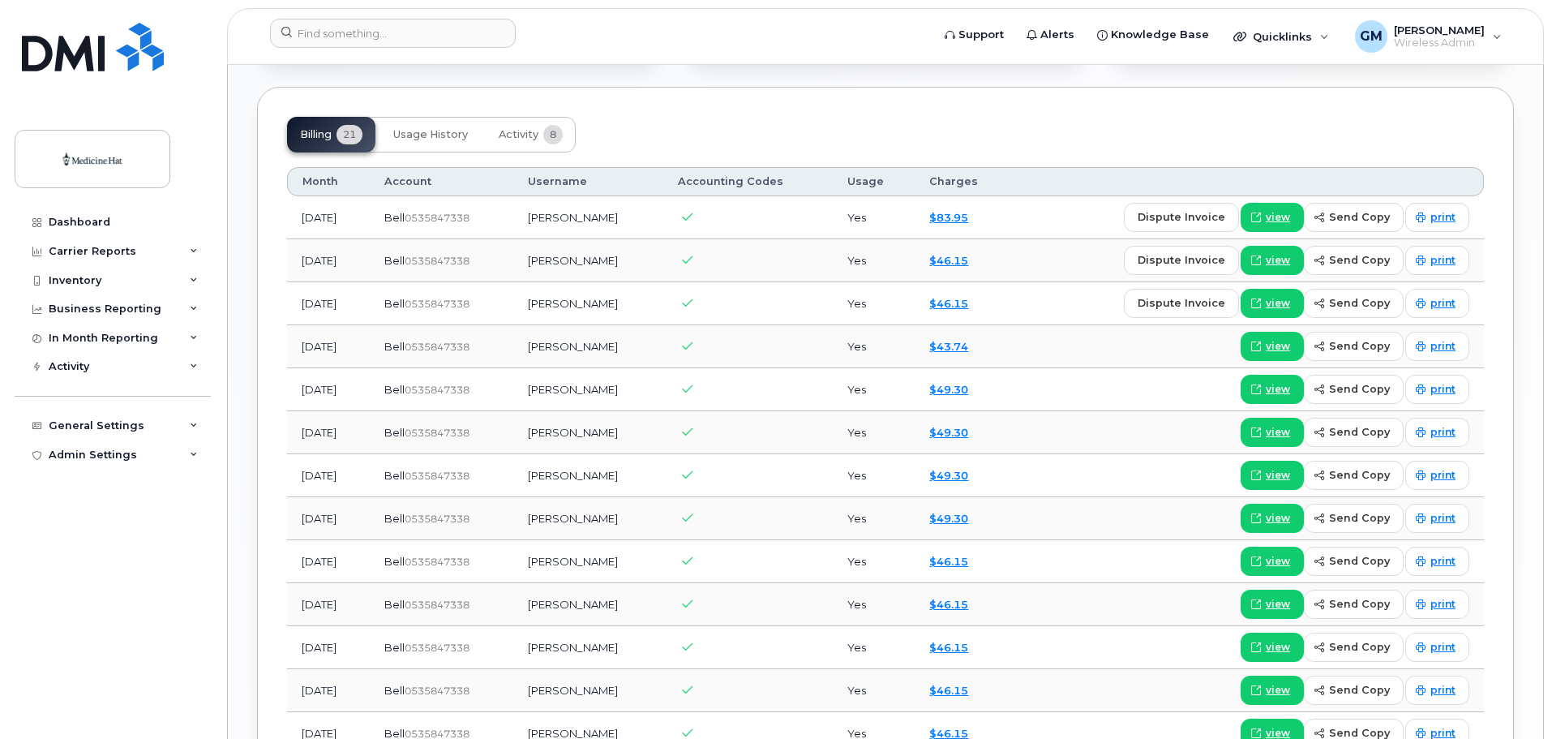
scroll to position [1297, 0]
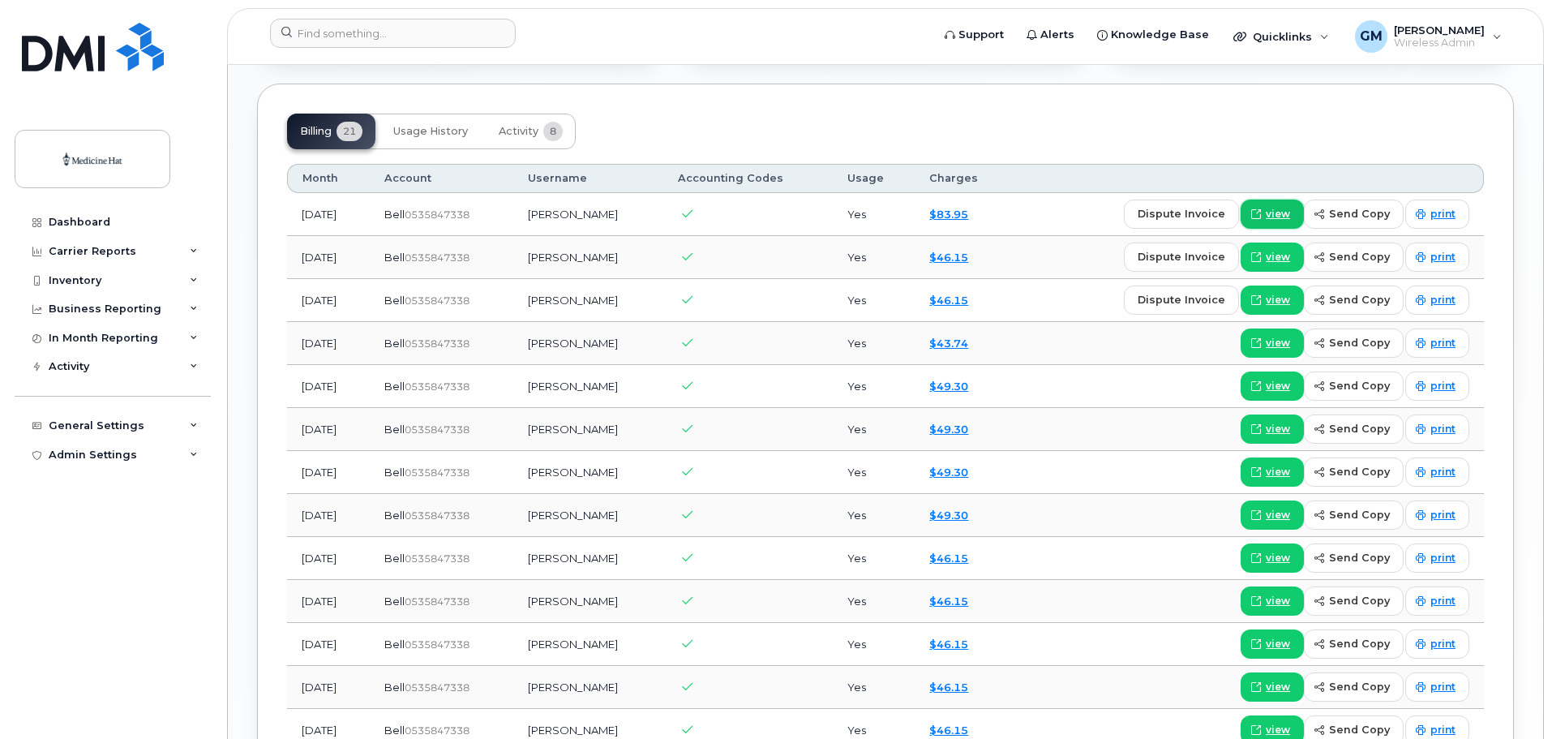
click at [1288, 213] on span "view" at bounding box center [1278, 214] width 24 height 15
click at [319, 28] on input at bounding box center [393, 33] width 246 height 29
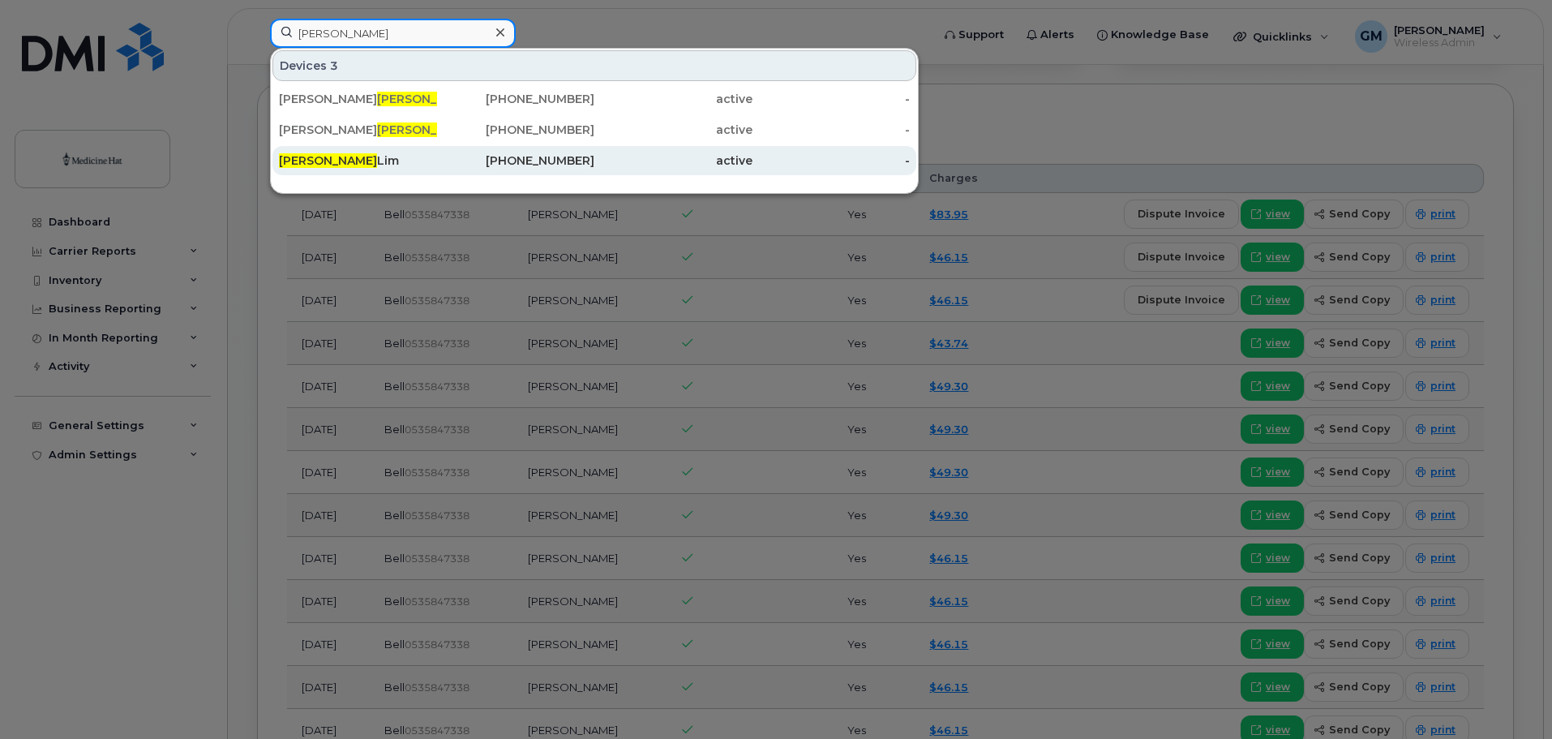
type input "leo"
drag, startPoint x: 327, startPoint y: 159, endPoint x: 441, endPoint y: 154, distance: 114.4
click at [327, 159] on div "Leo Lim" at bounding box center [358, 160] width 158 height 16
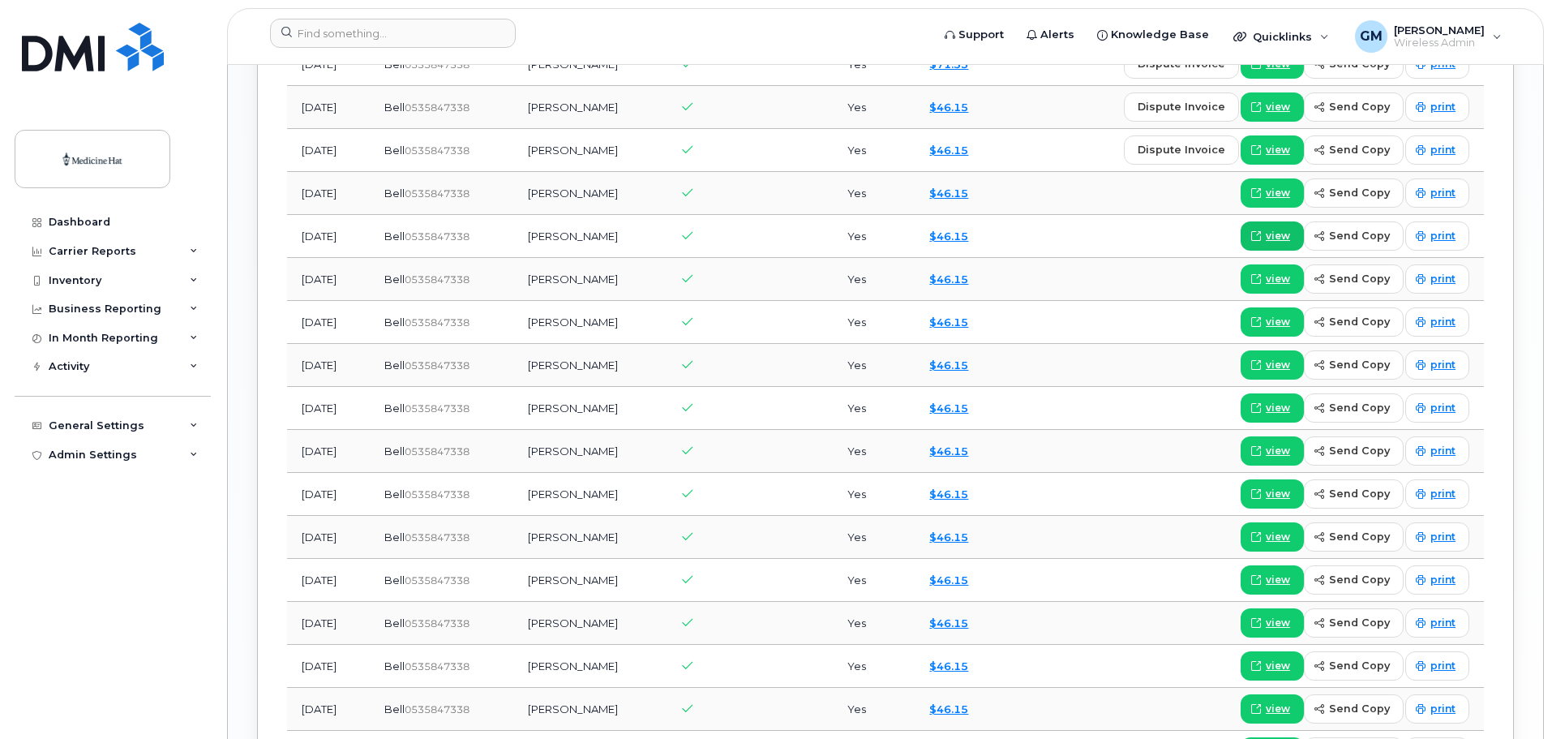
scroll to position [1216, 0]
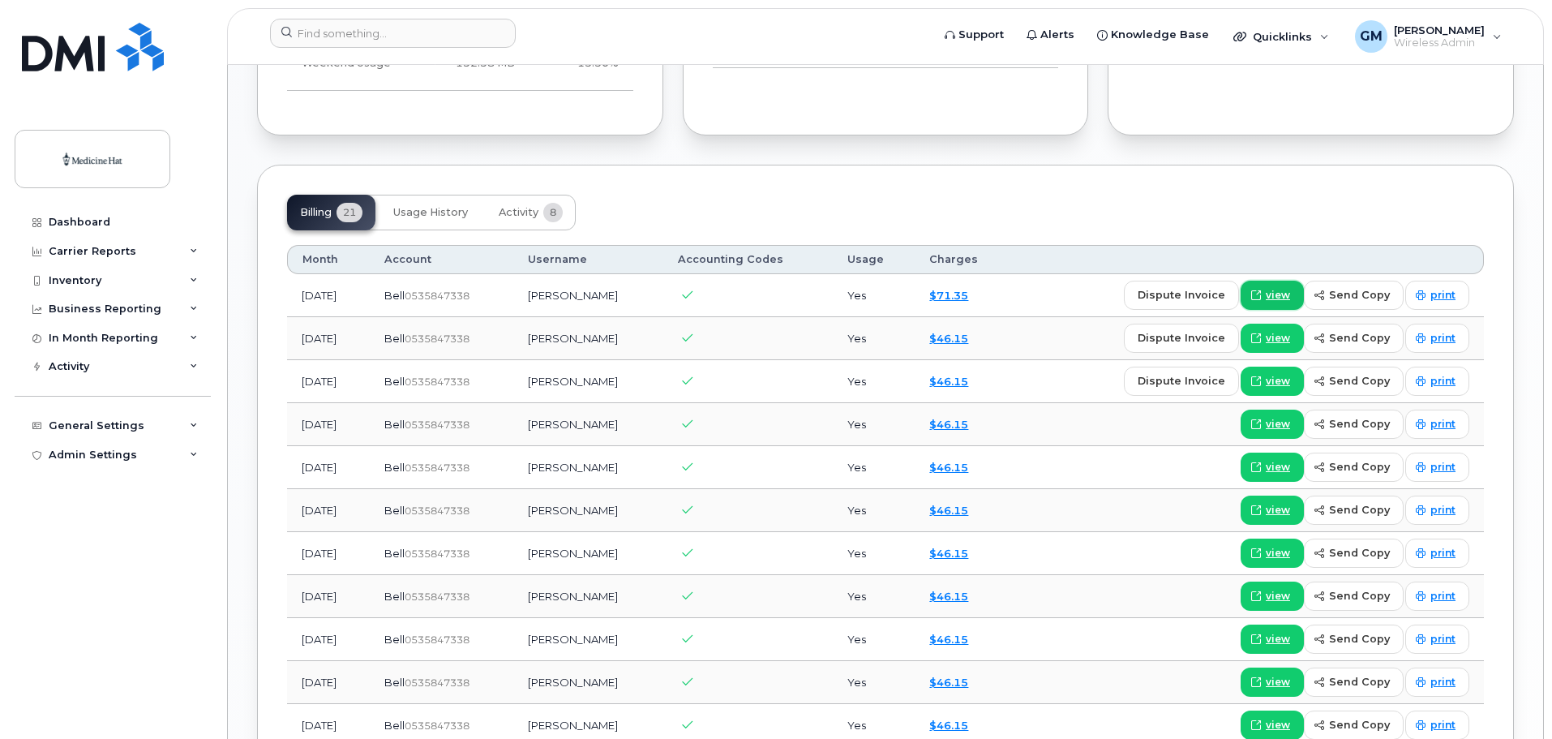
click at [1283, 294] on span "view" at bounding box center [1278, 295] width 24 height 15
